Goal: Check status: Check status

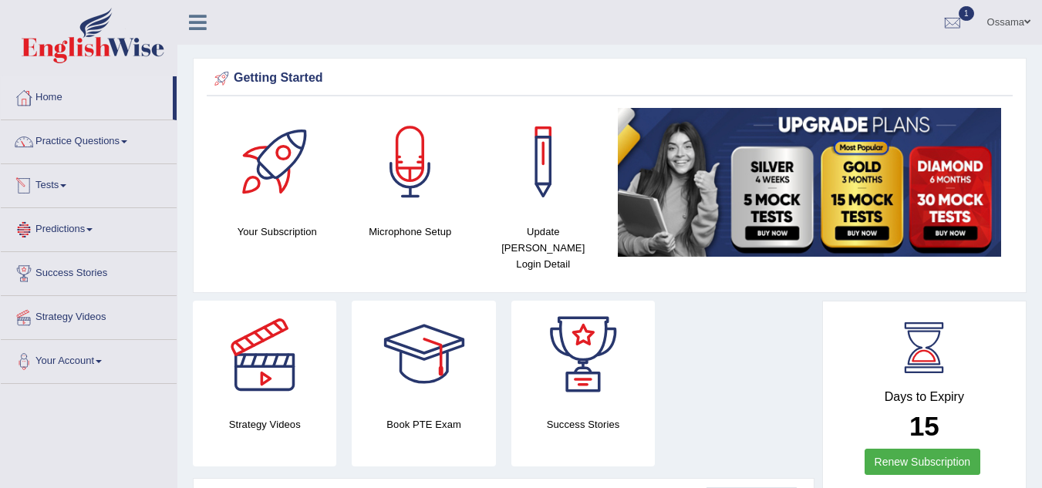
click at [62, 189] on link "Tests" at bounding box center [89, 183] width 176 height 39
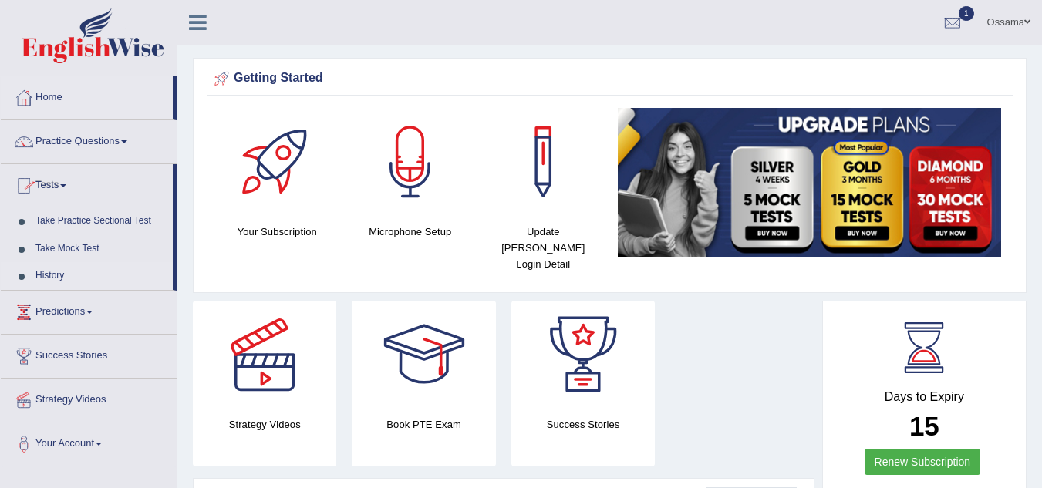
click at [60, 273] on link "History" at bounding box center [101, 276] width 144 height 28
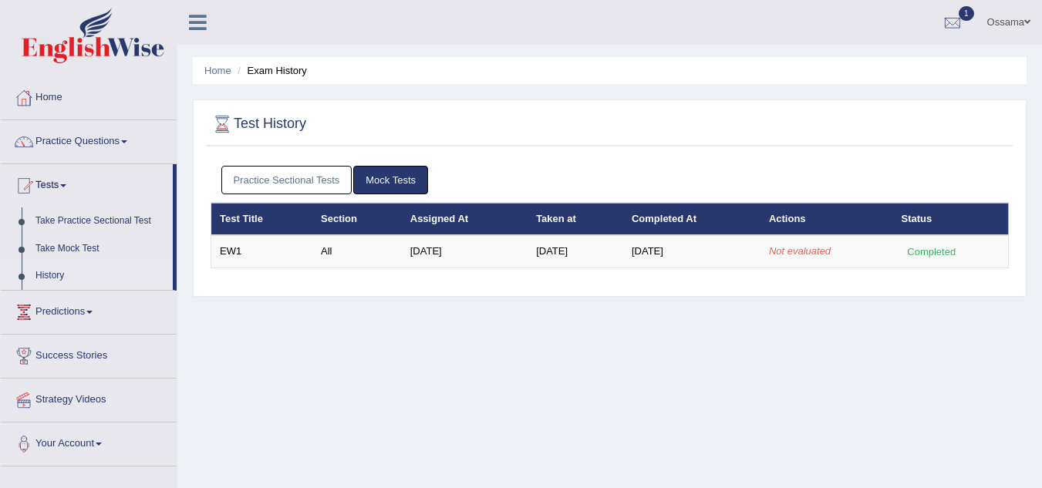
click at [374, 171] on link "Mock Tests" at bounding box center [390, 180] width 75 height 29
click at [380, 175] on link "Mock Tests" at bounding box center [390, 180] width 75 height 29
click at [279, 180] on link "Practice Sectional Tests" at bounding box center [286, 180] width 131 height 29
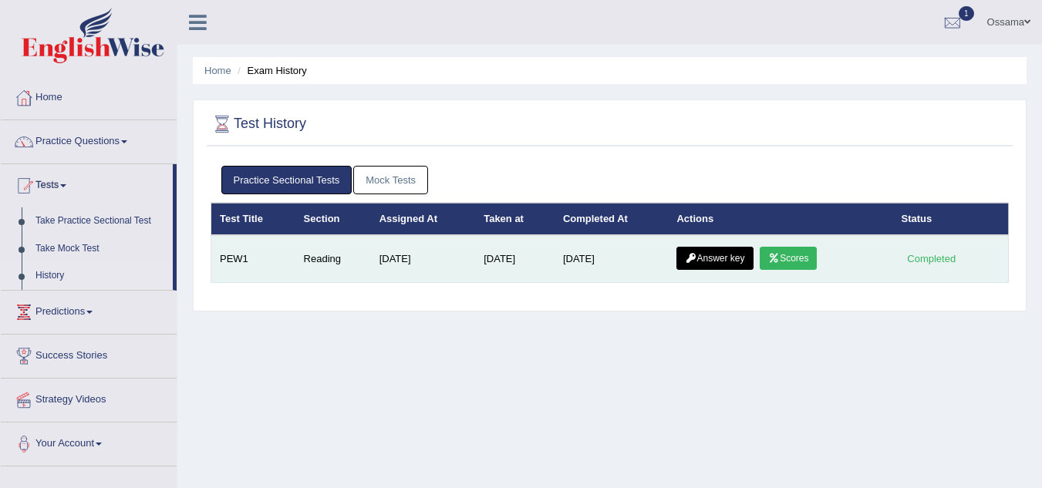
click at [798, 263] on link "Scores" at bounding box center [788, 258] width 57 height 23
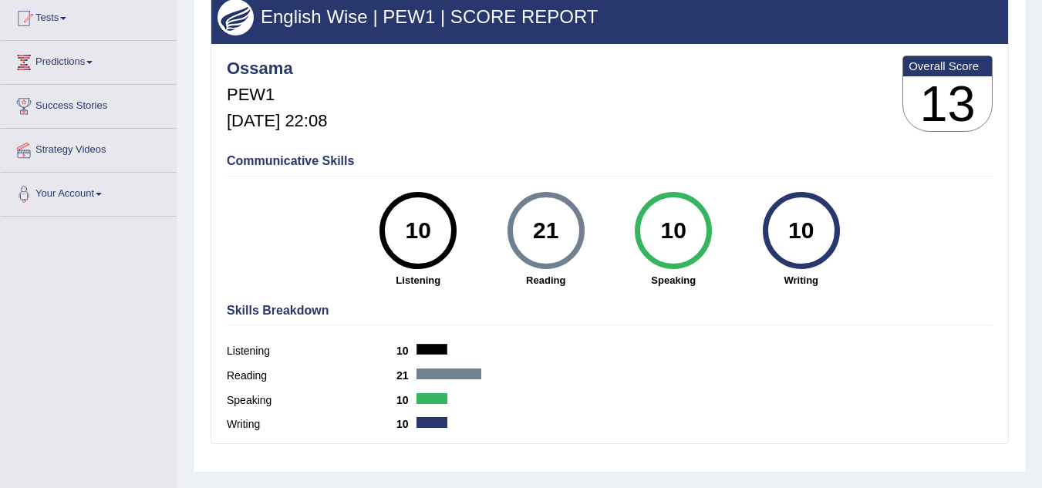
scroll to position [90, 0]
